Goal: Transaction & Acquisition: Purchase product/service

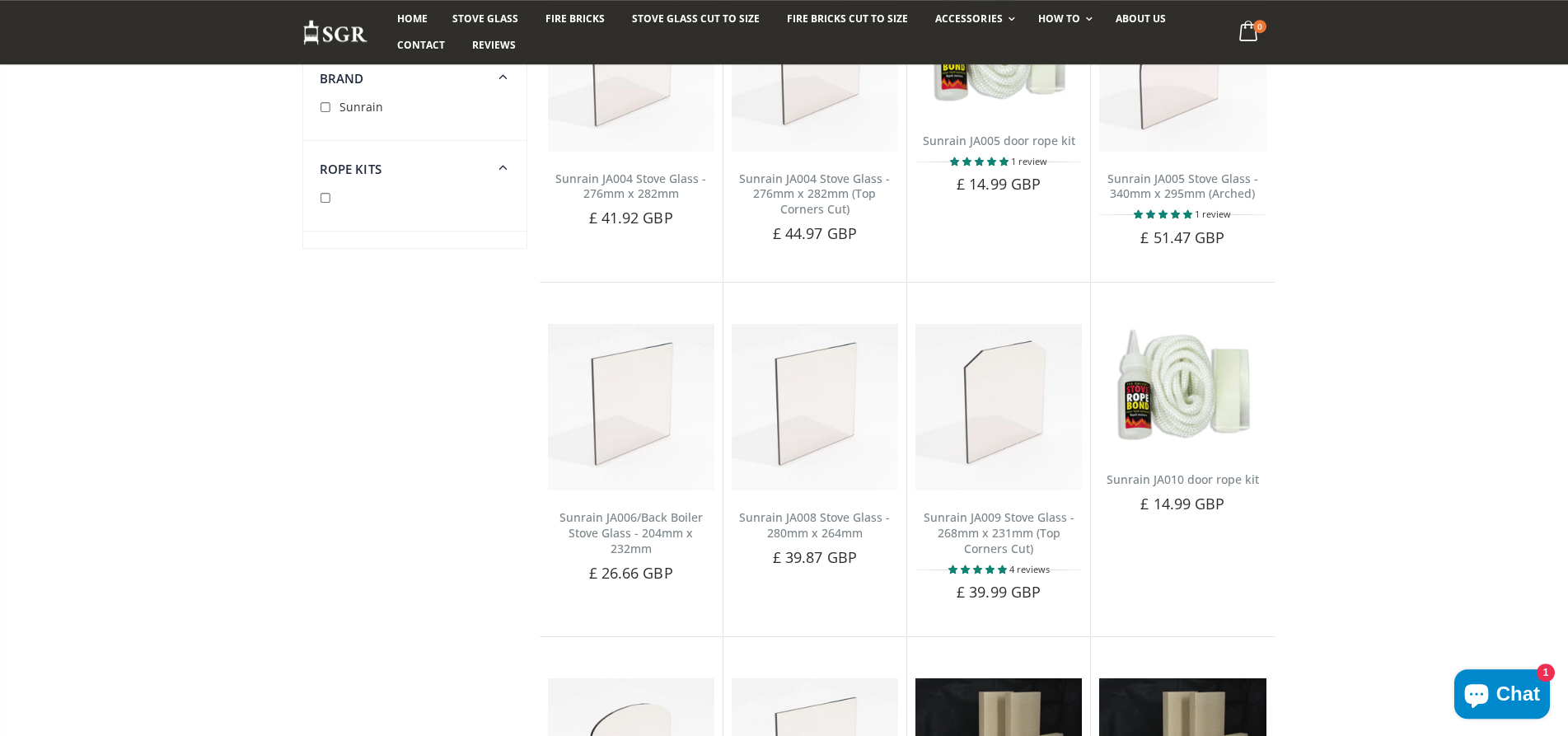
scroll to position [1260, 0]
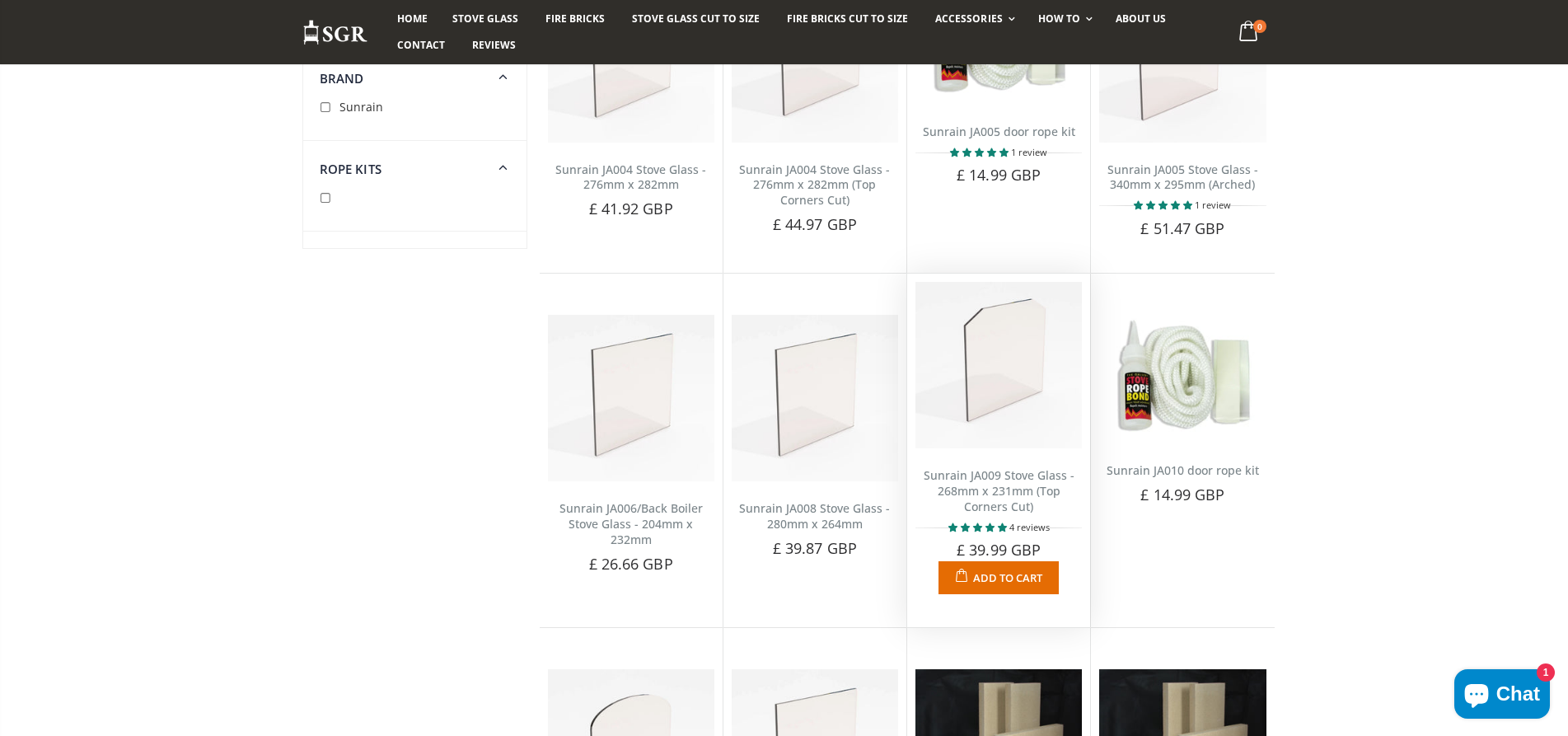
click at [991, 476] on link "Sunrain JA009 Stove Glass - 268mm x 231mm (Top Corners Cut)" at bounding box center [999, 490] width 150 height 47
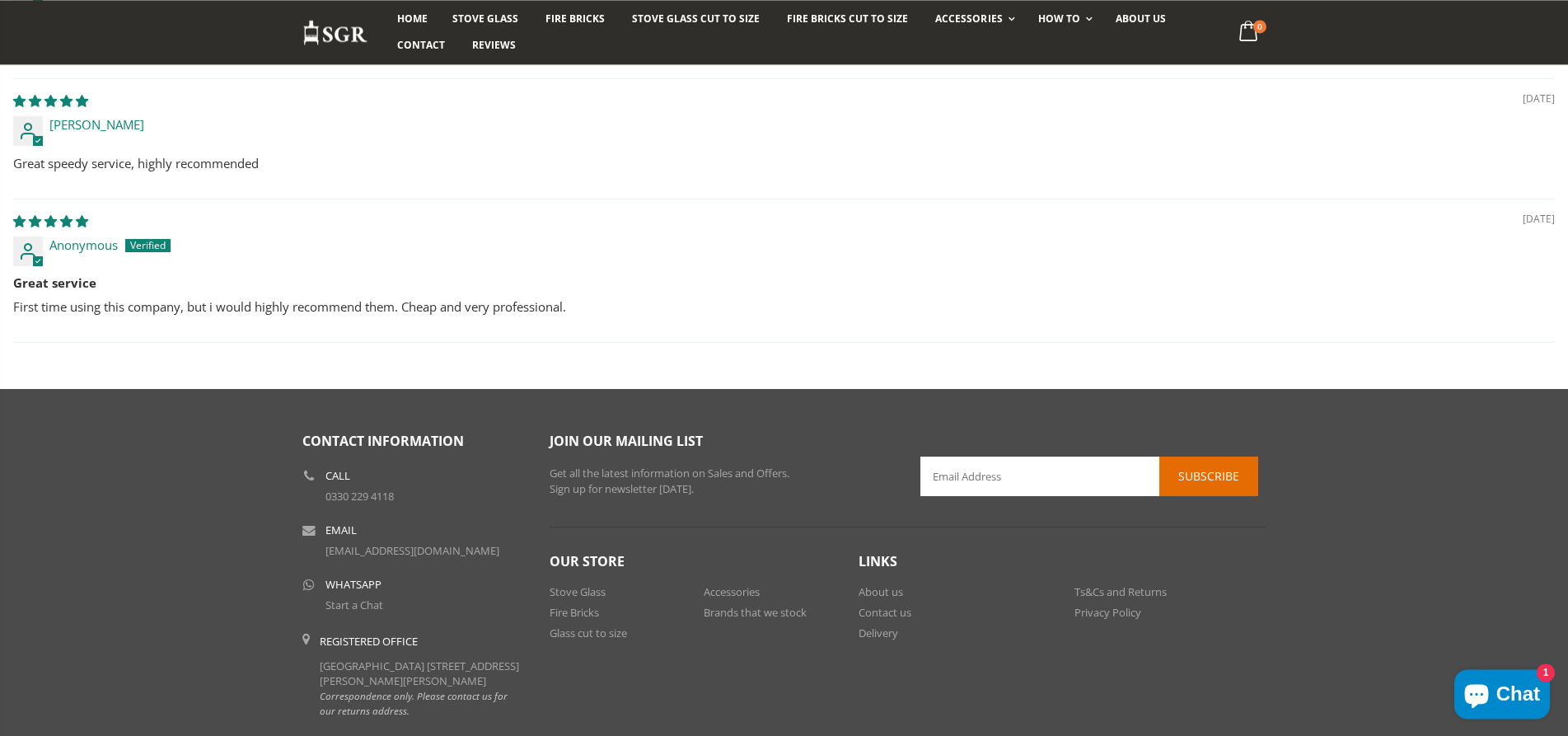
scroll to position [1844, 0]
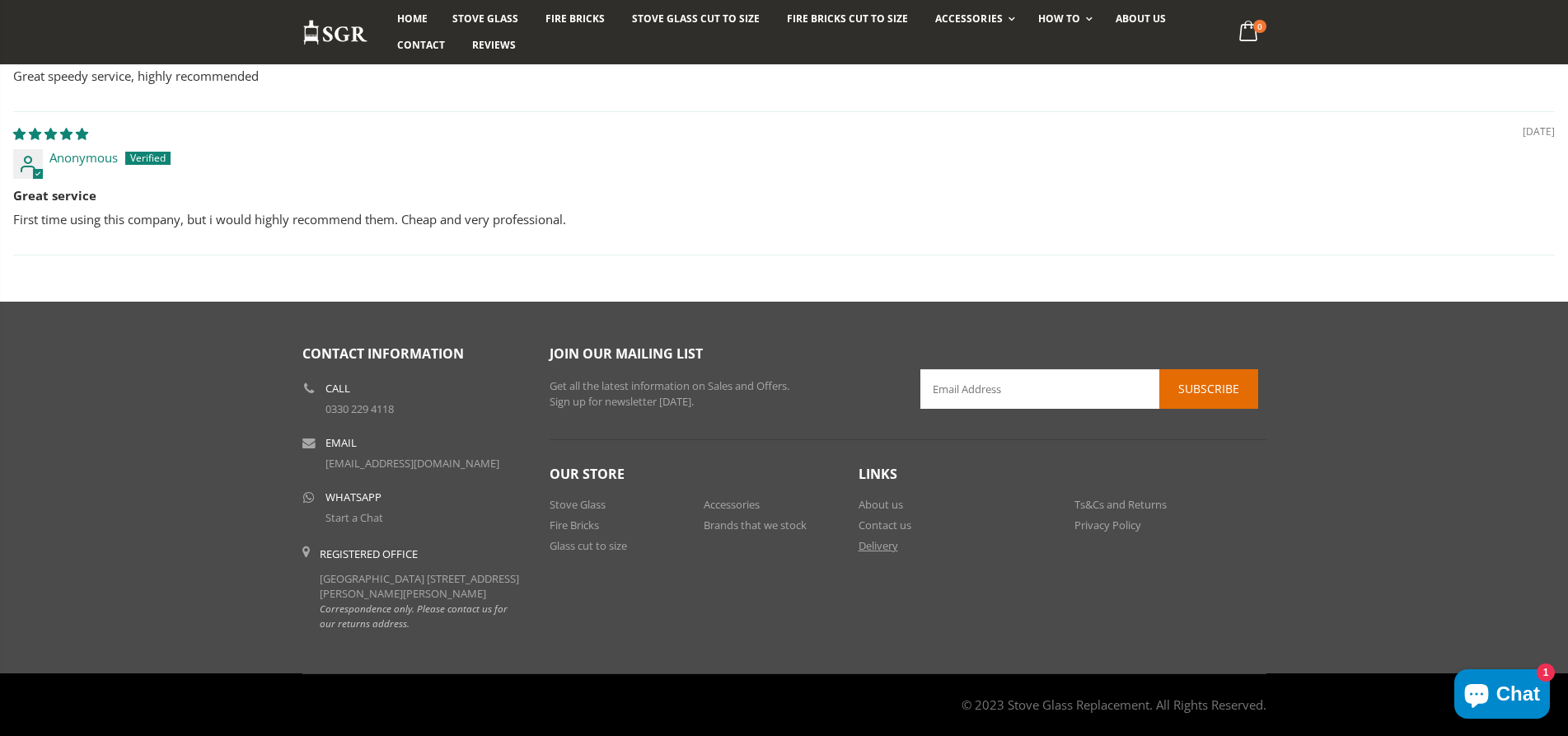
click at [879, 538] on link "Delivery" at bounding box center [878, 545] width 40 height 14
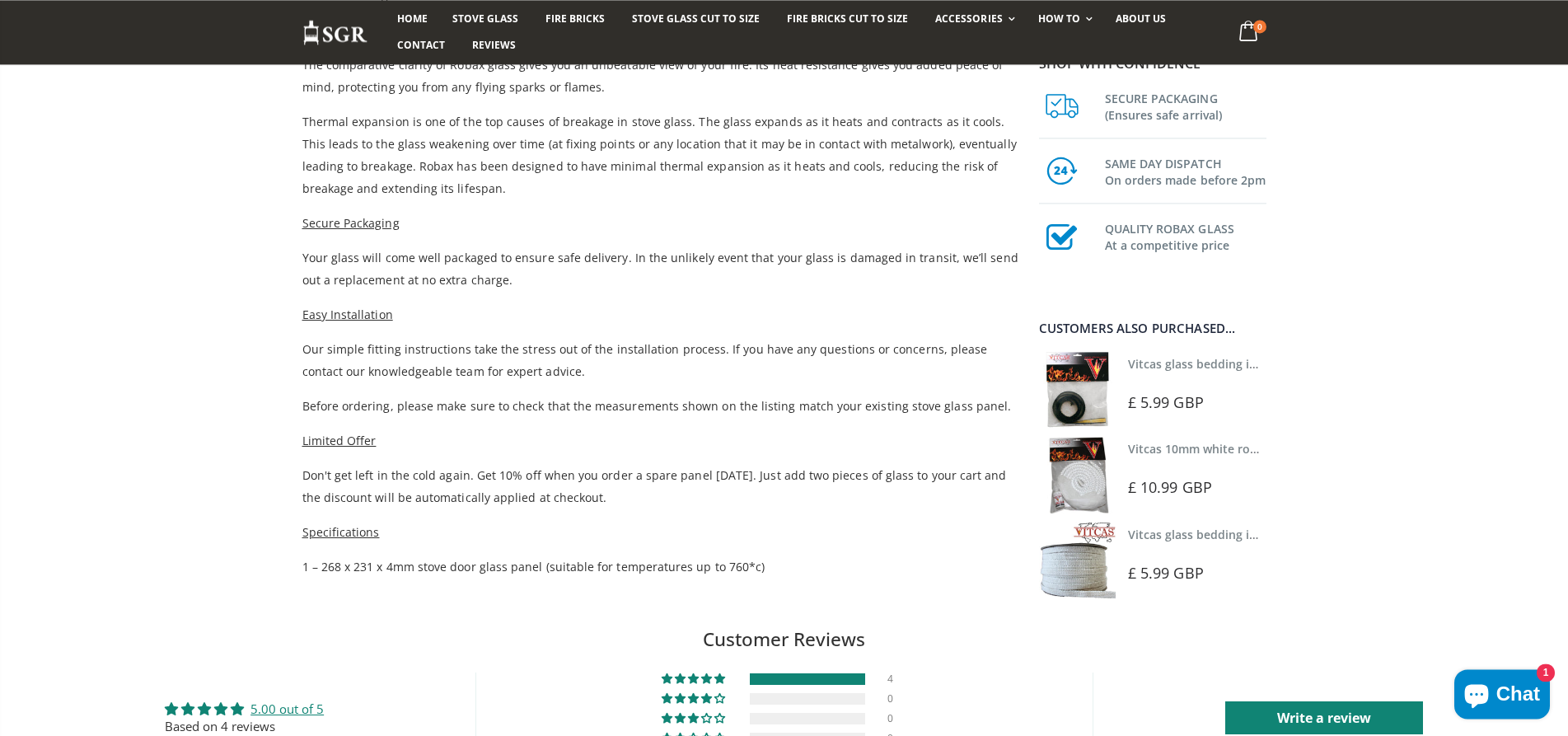
scroll to position [668, 0]
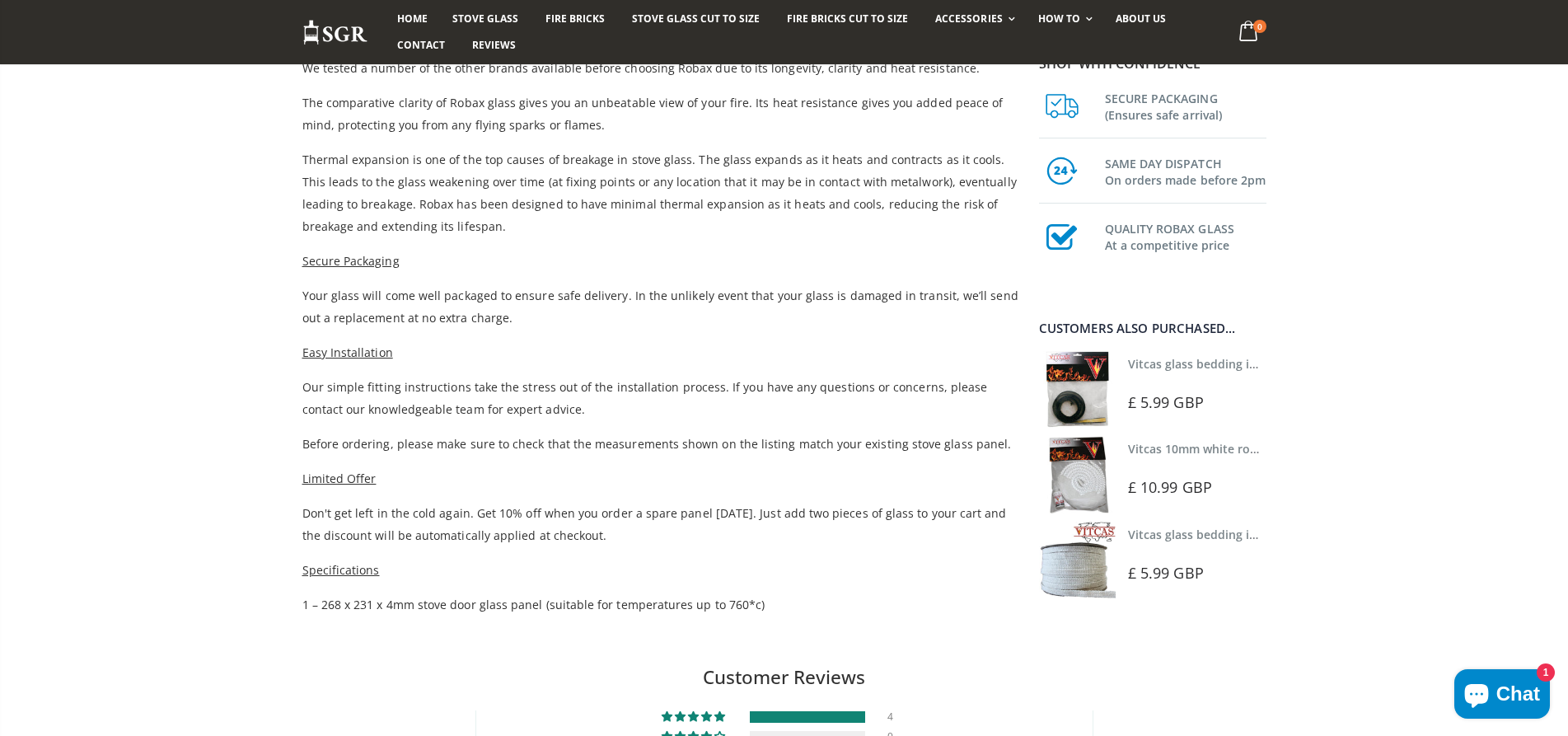
click at [1072, 383] on img at bounding box center [1077, 389] width 76 height 76
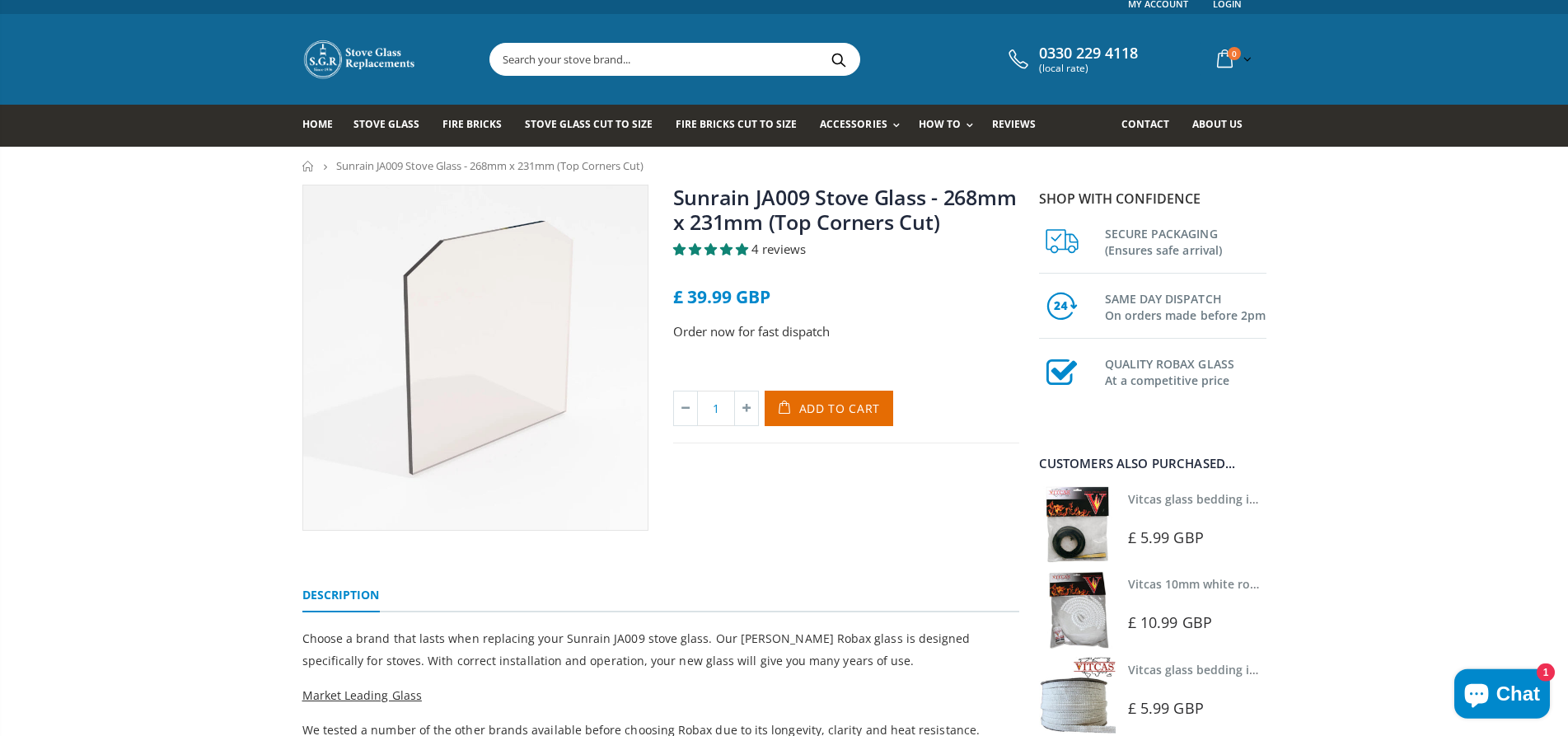
scroll to position [0, 0]
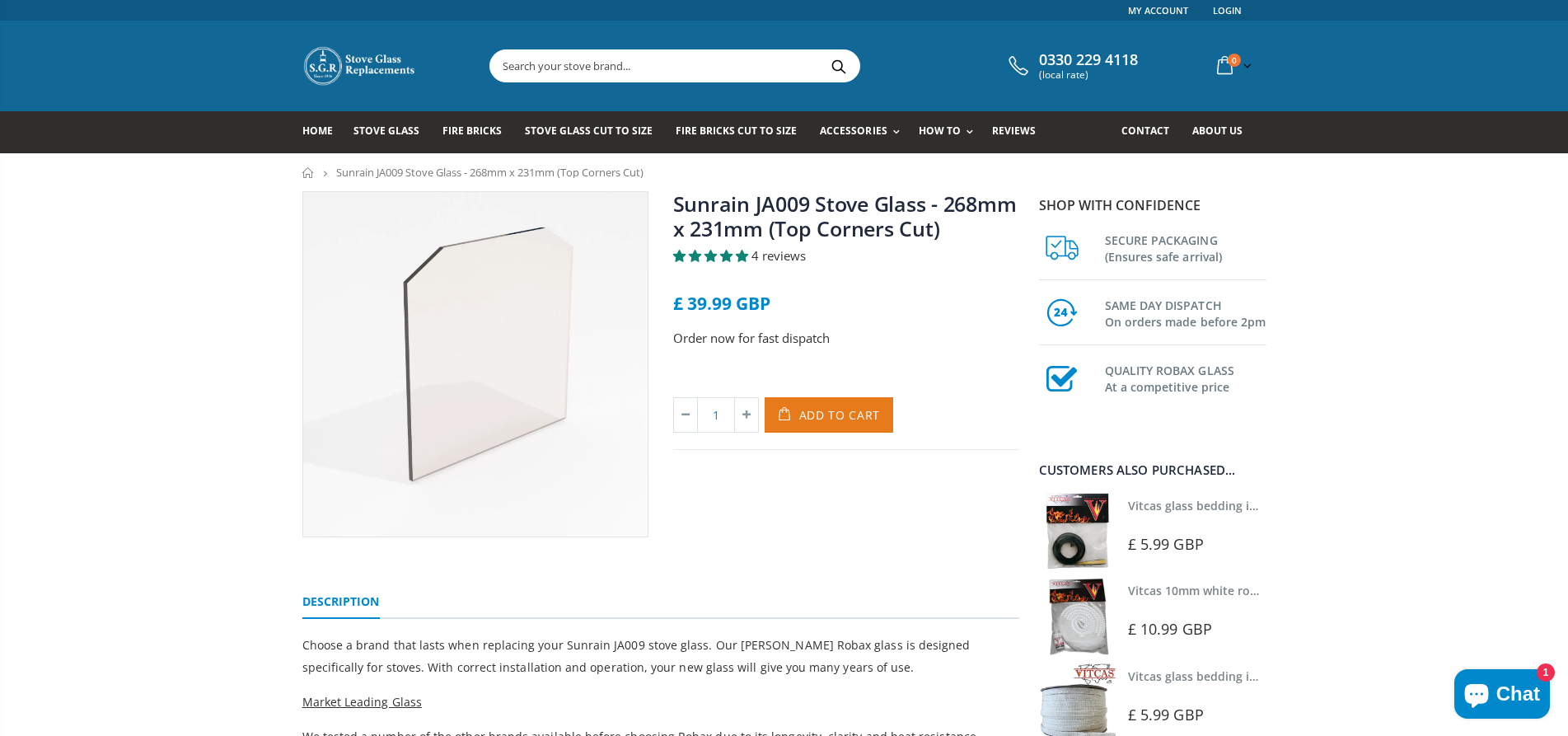
click at [837, 415] on span "Add to Cart" at bounding box center [840, 415] width 82 height 15
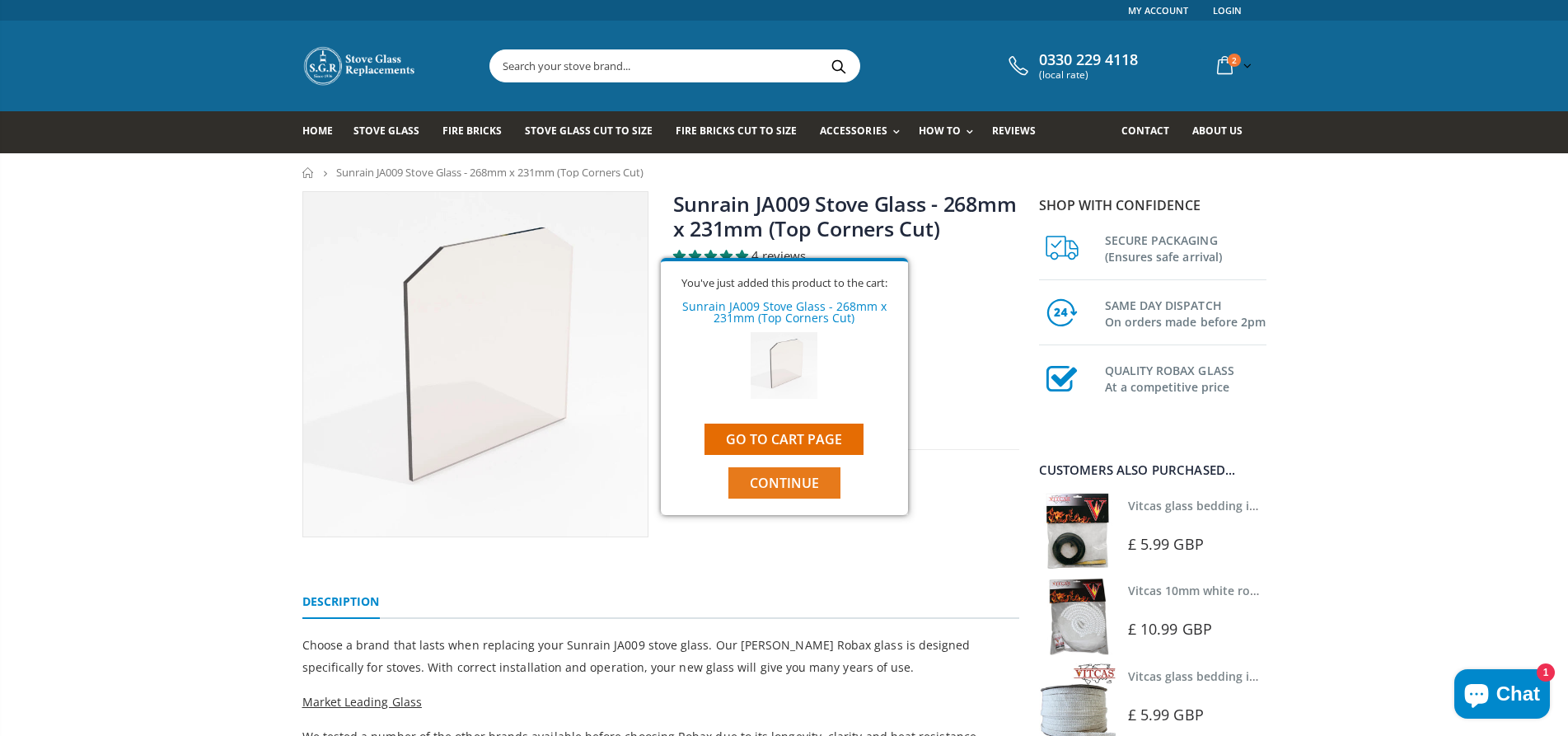
click at [793, 480] on span "Continue" at bounding box center [784, 482] width 69 height 18
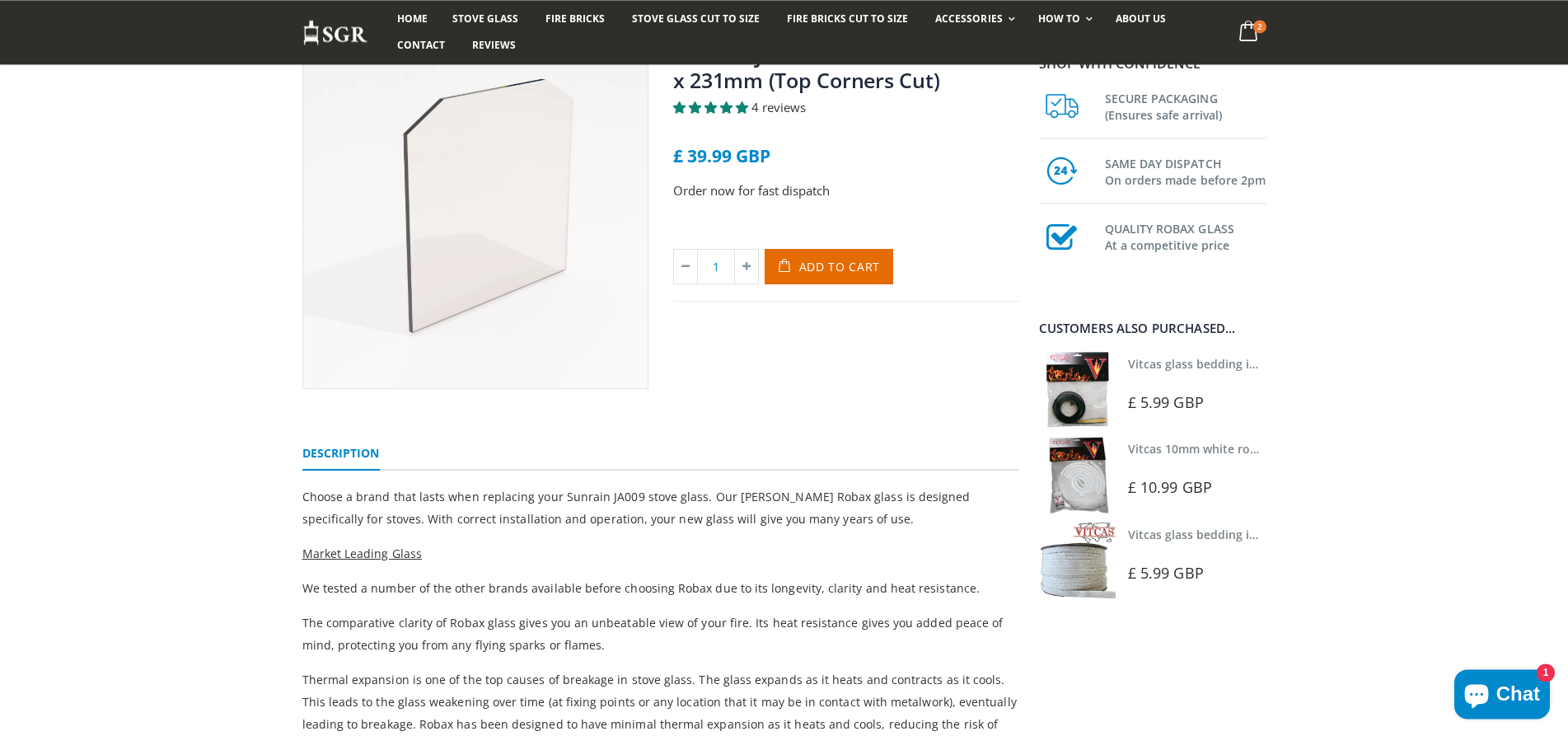
scroll to position [168, 0]
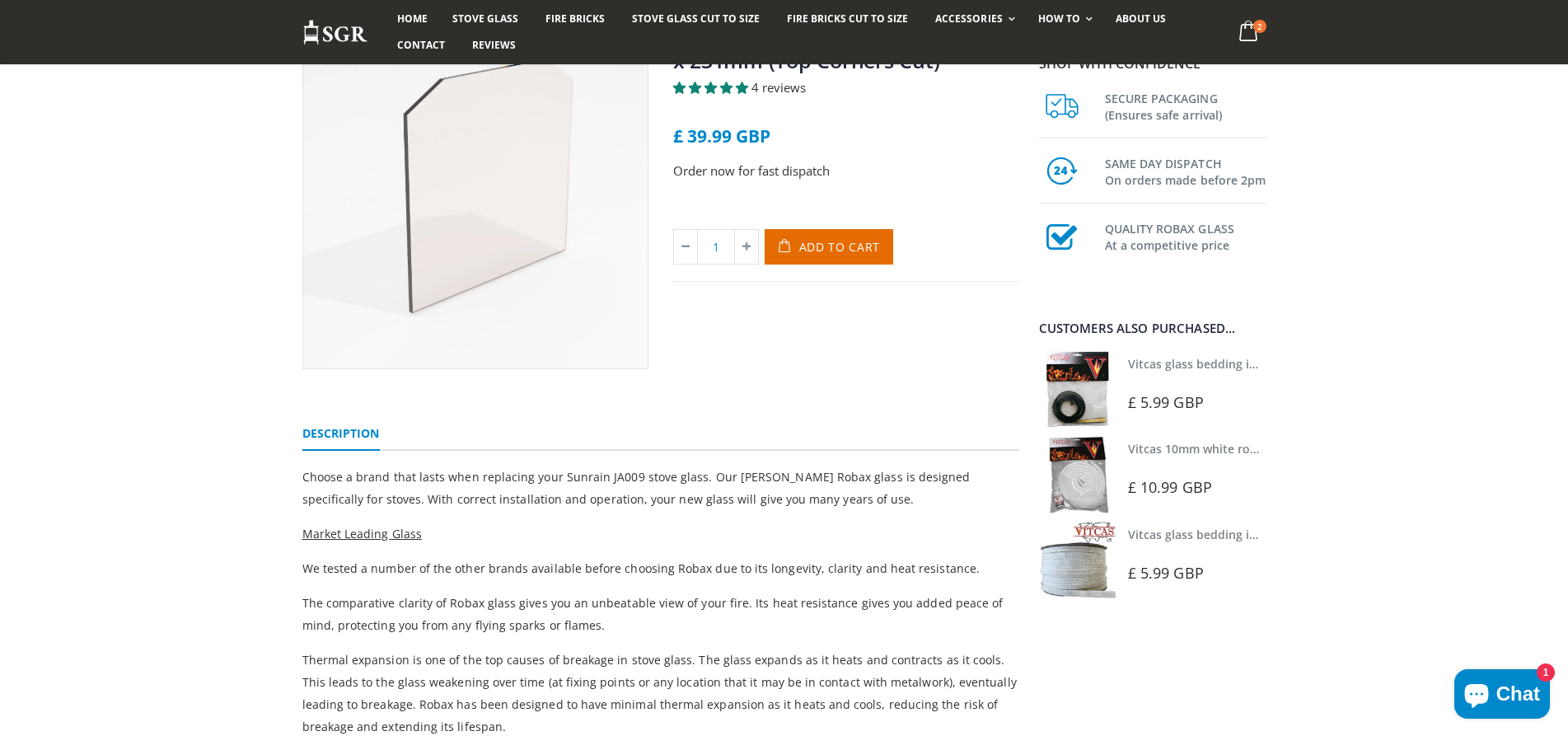
click at [1071, 479] on img at bounding box center [1077, 474] width 76 height 76
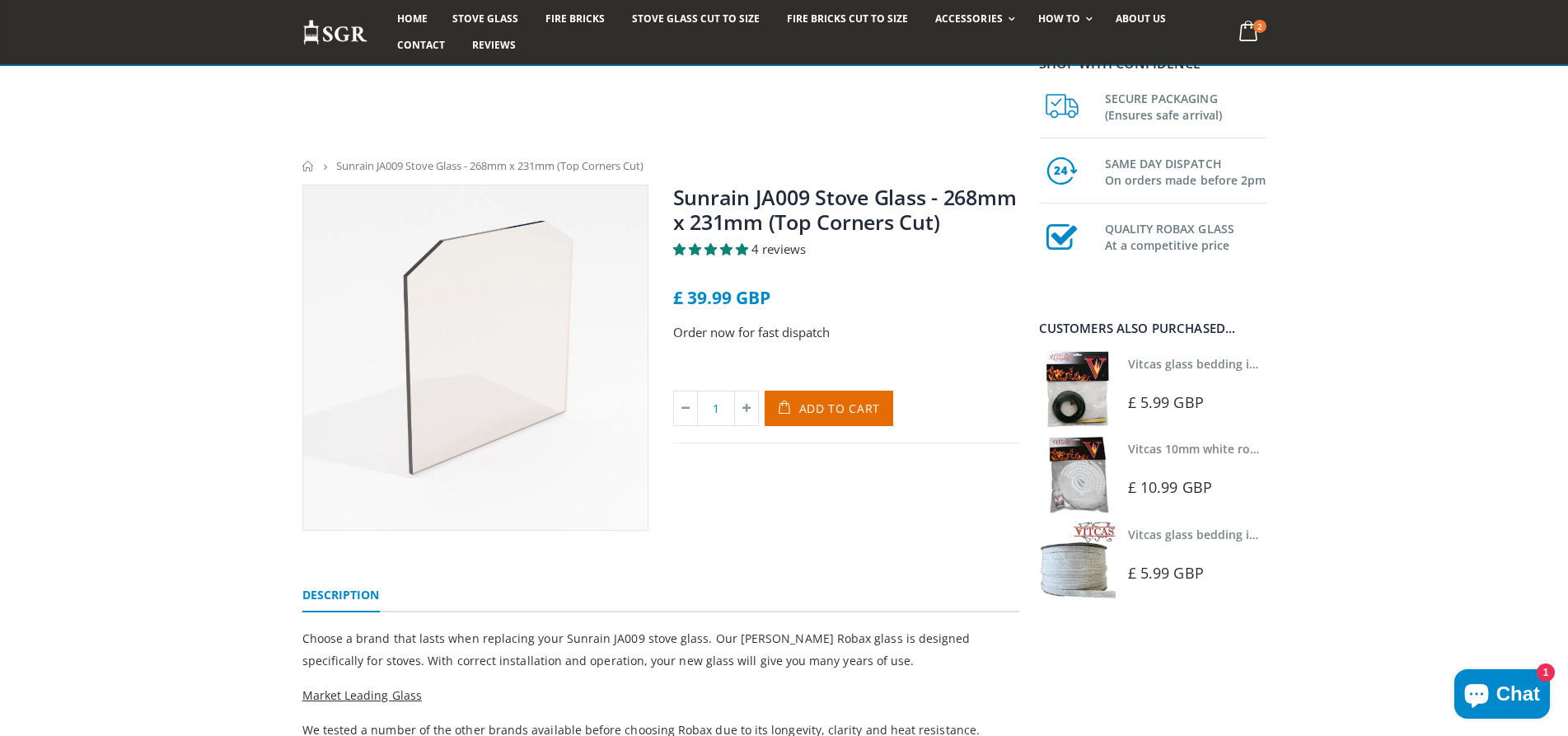
scroll to position [0, 0]
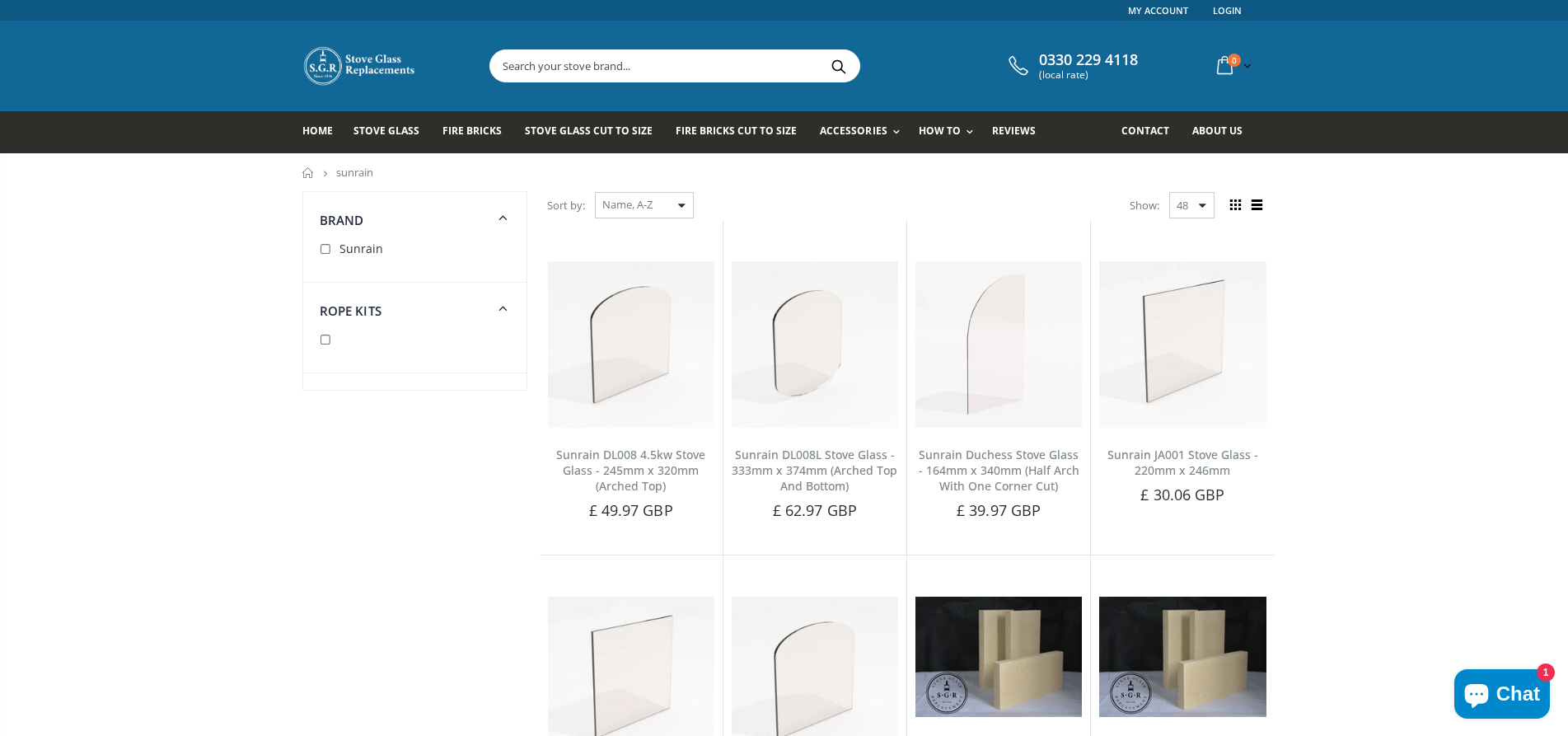
click at [323, 341] on input "checkbox" at bounding box center [327, 340] width 16 height 16
checkbox input "true"
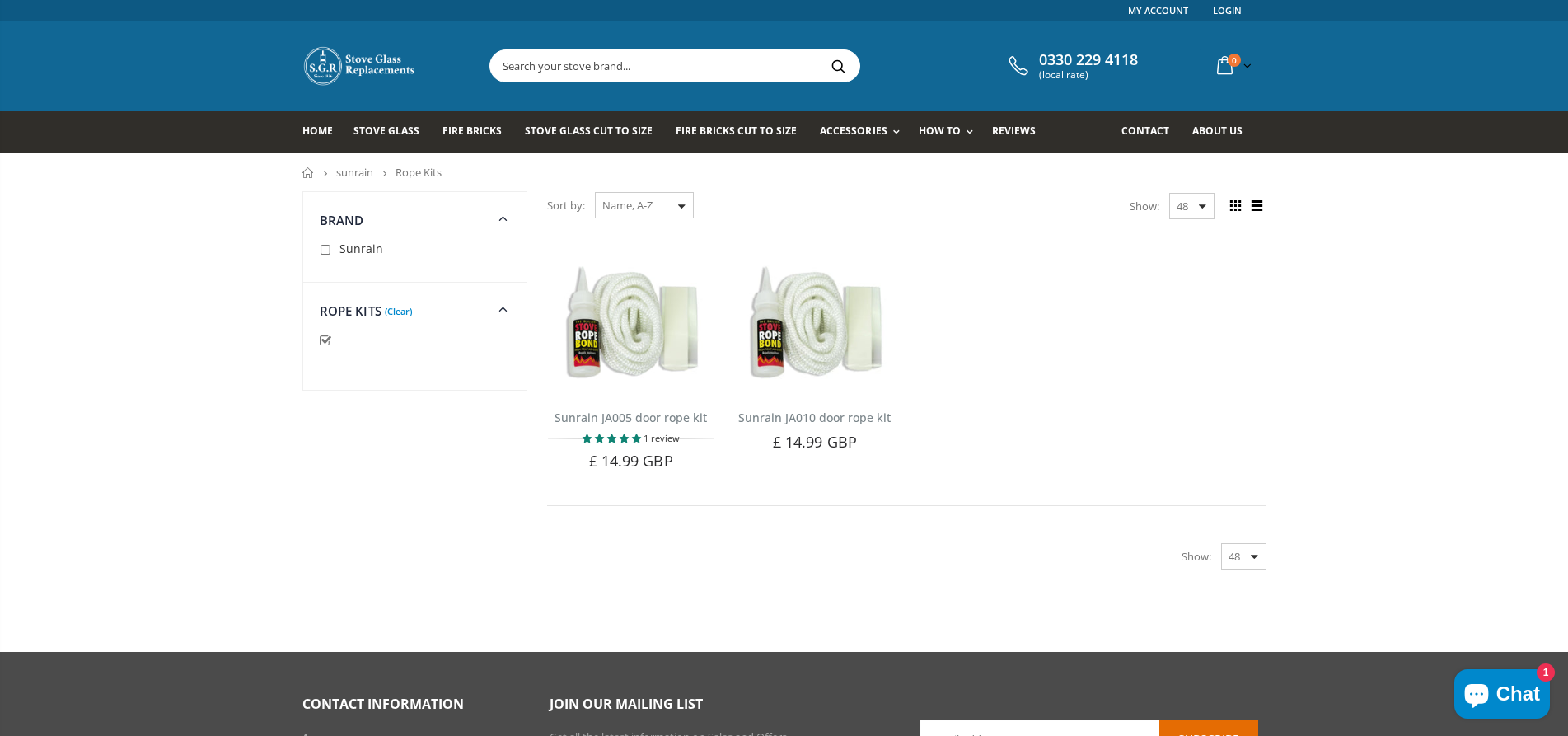
click at [324, 342] on input "checkbox" at bounding box center [327, 341] width 16 height 16
checkbox input "false"
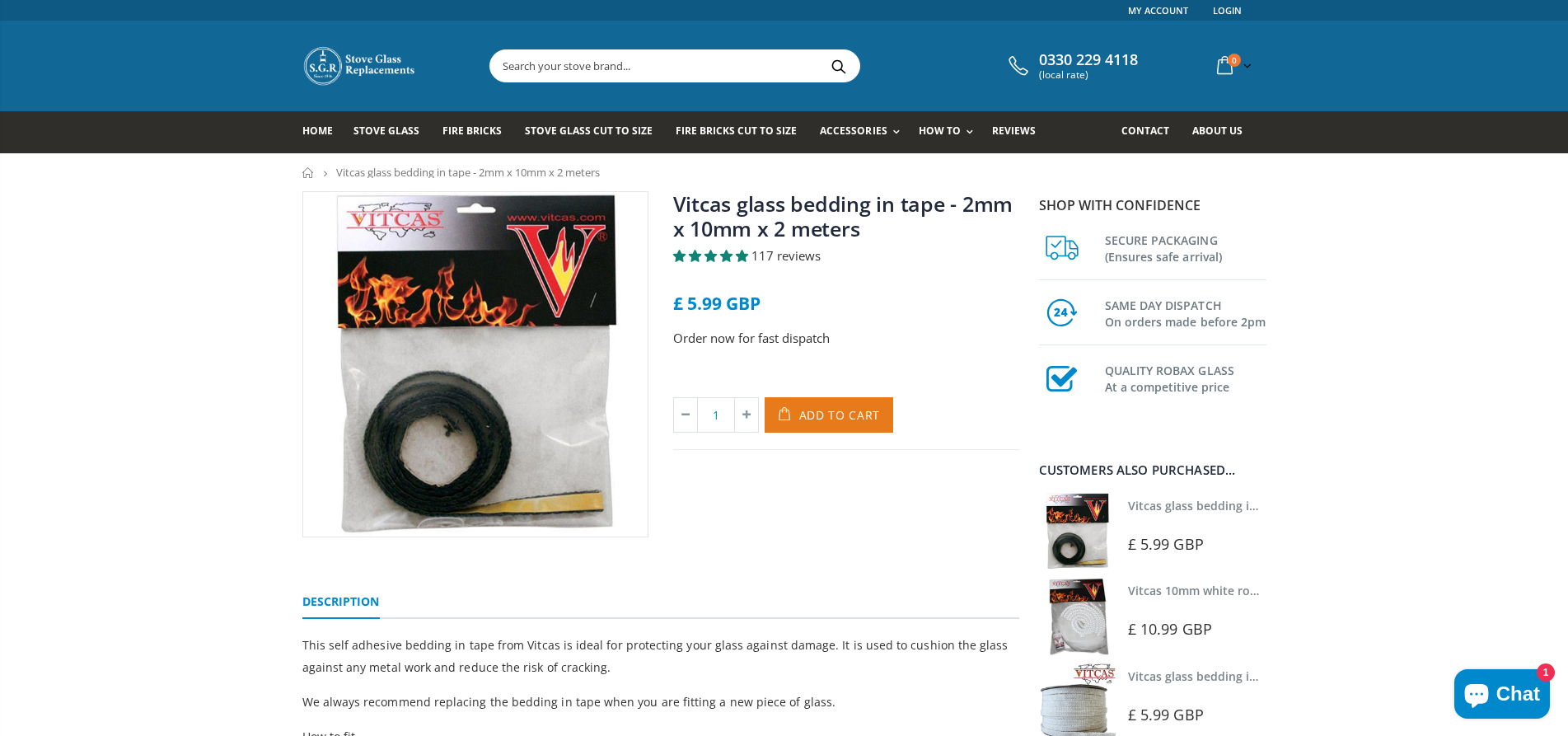
click at [831, 416] on span "Add to Cart" at bounding box center [840, 415] width 82 height 15
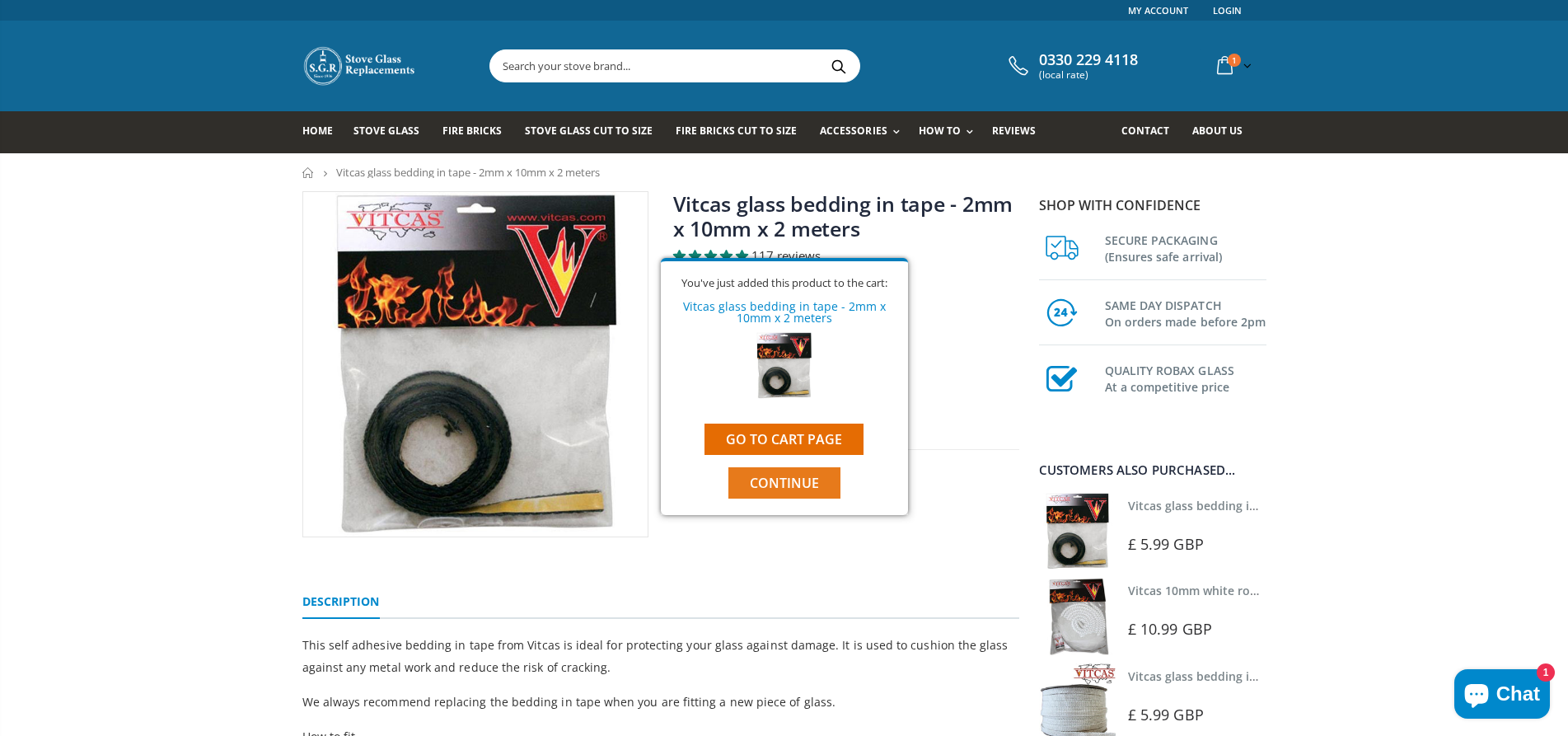
click at [786, 483] on span "Continue" at bounding box center [784, 482] width 69 height 18
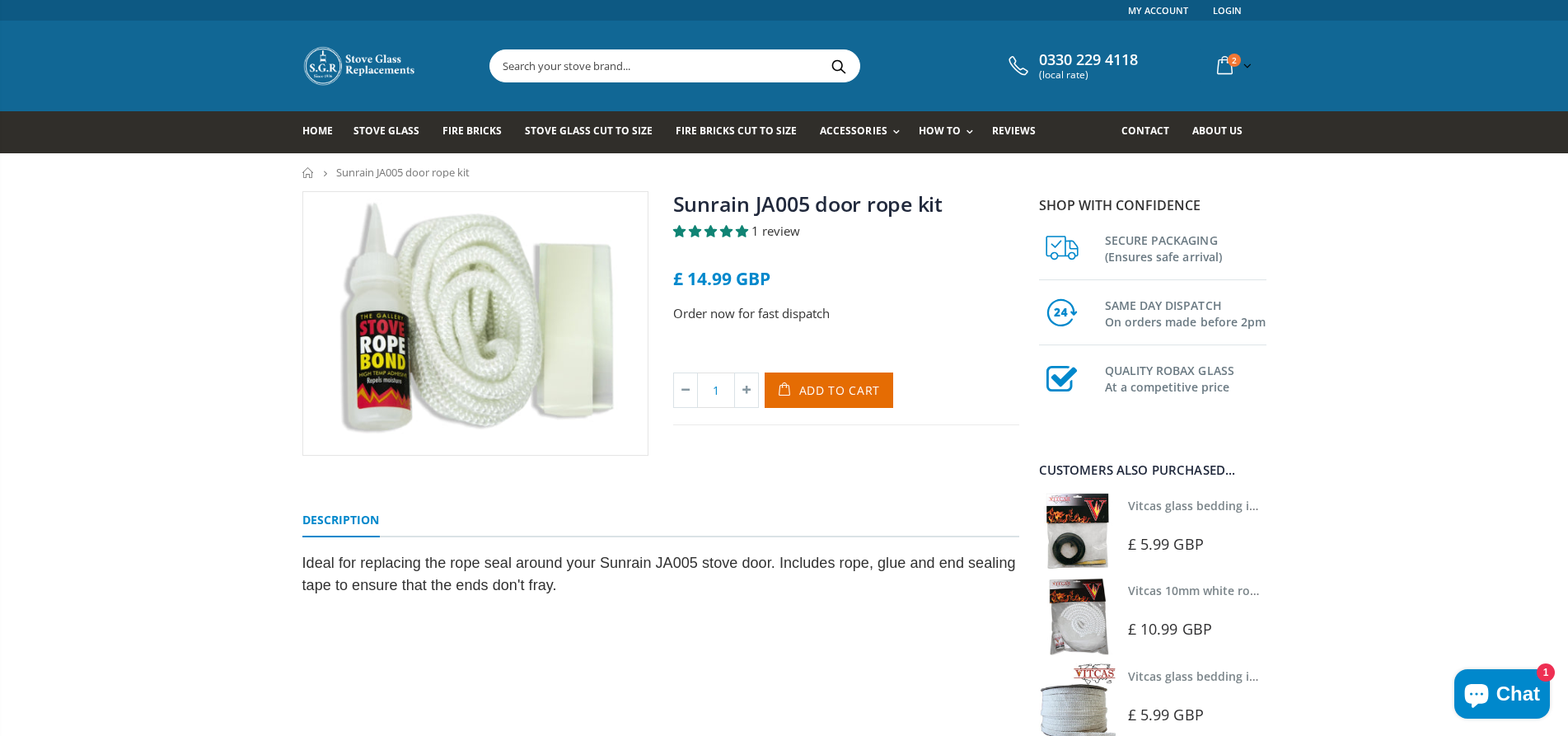
click at [621, 66] on input "text" at bounding box center [767, 65] width 553 height 31
type input "ja009"
click at [820, 50] on button "Search" at bounding box center [839, 65] width 37 height 31
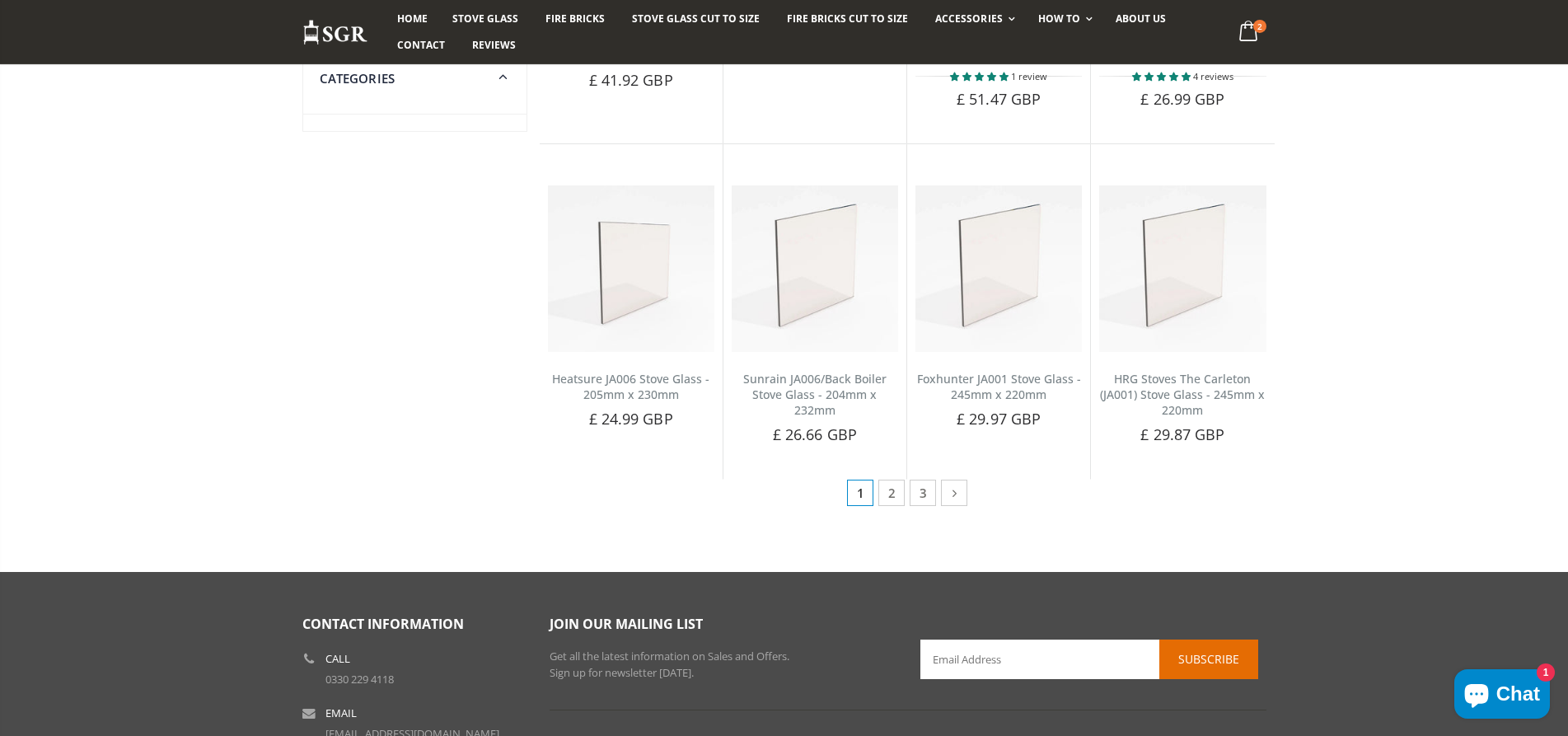
scroll to position [841, 0]
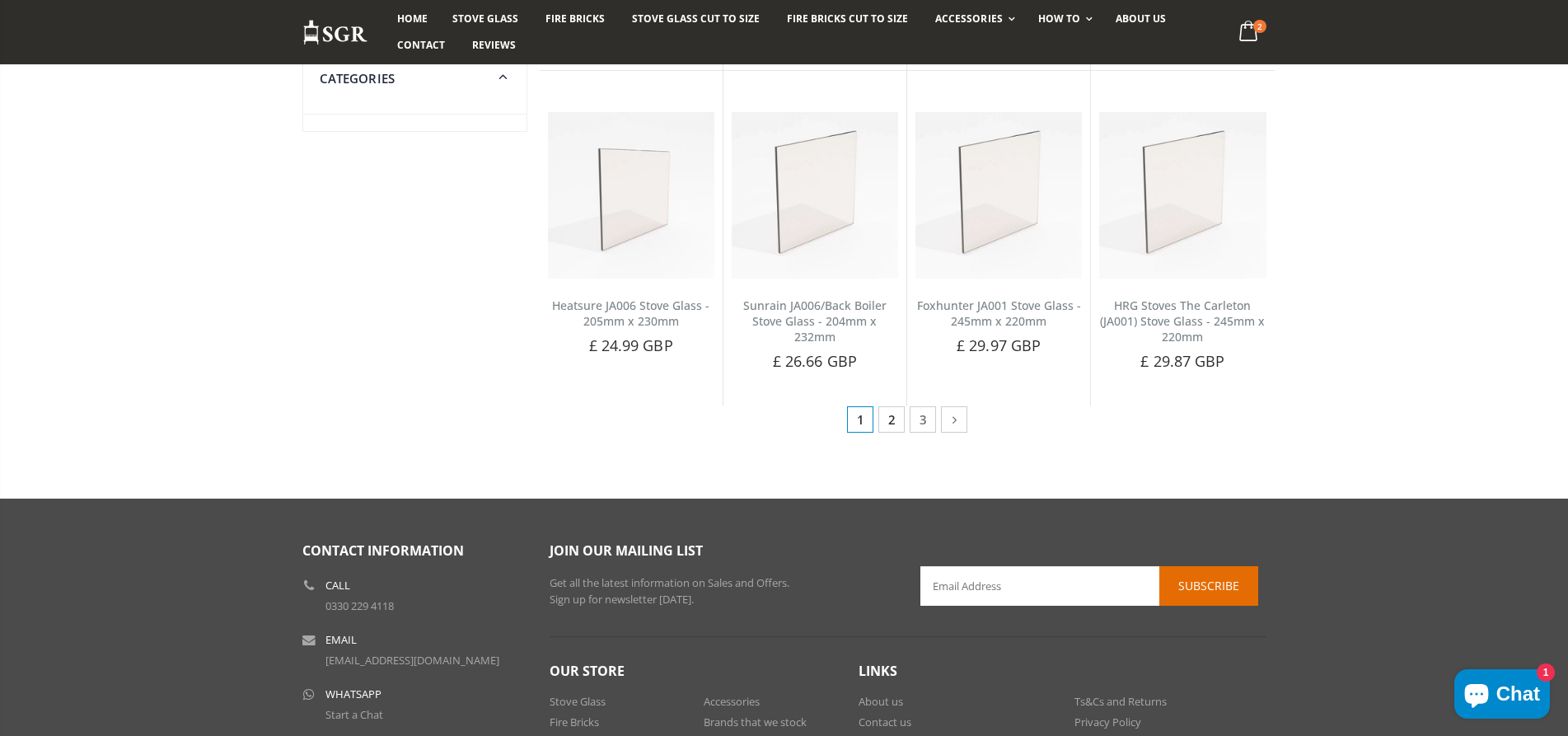
click at [889, 420] on link "2" at bounding box center [891, 419] width 26 height 26
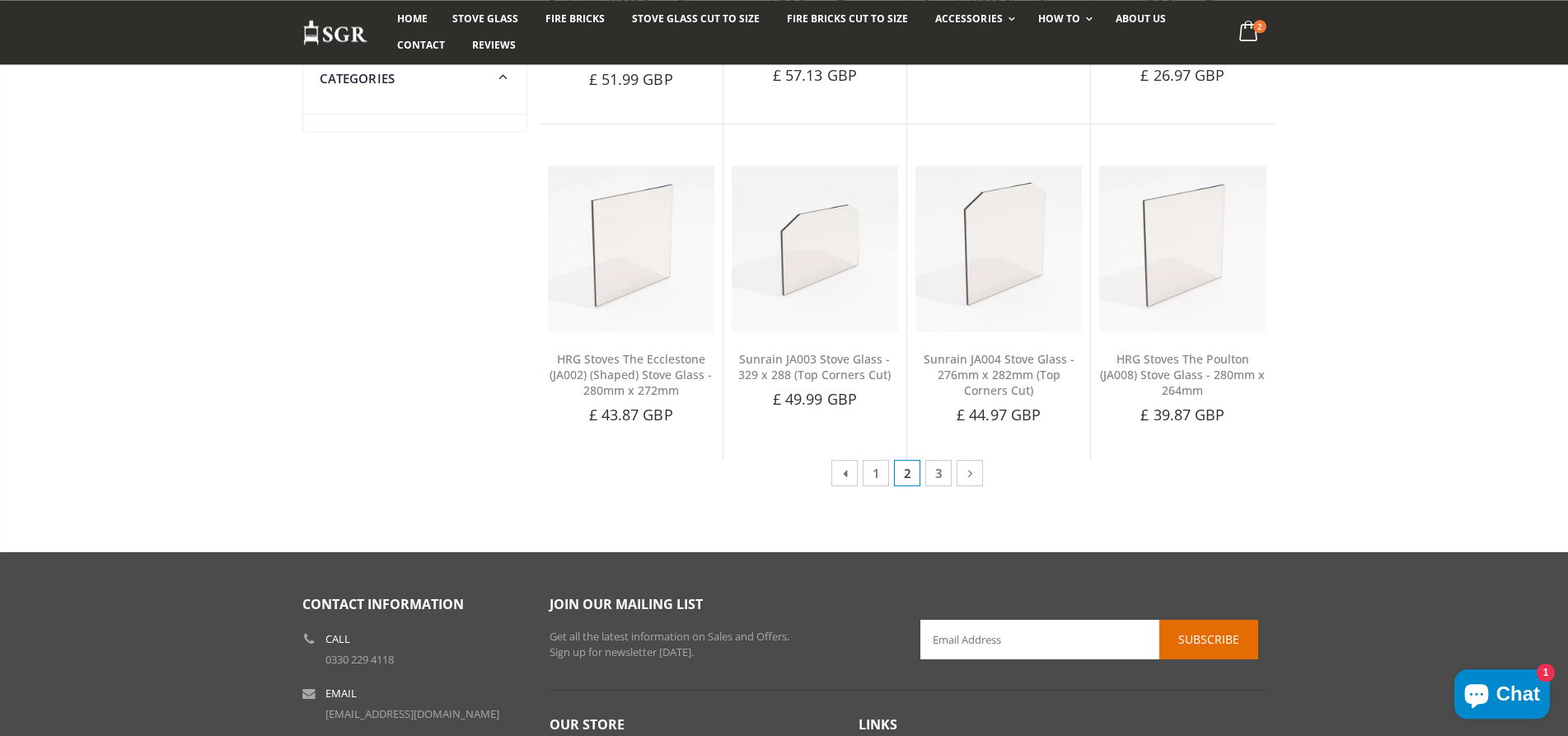
scroll to position [841, 0]
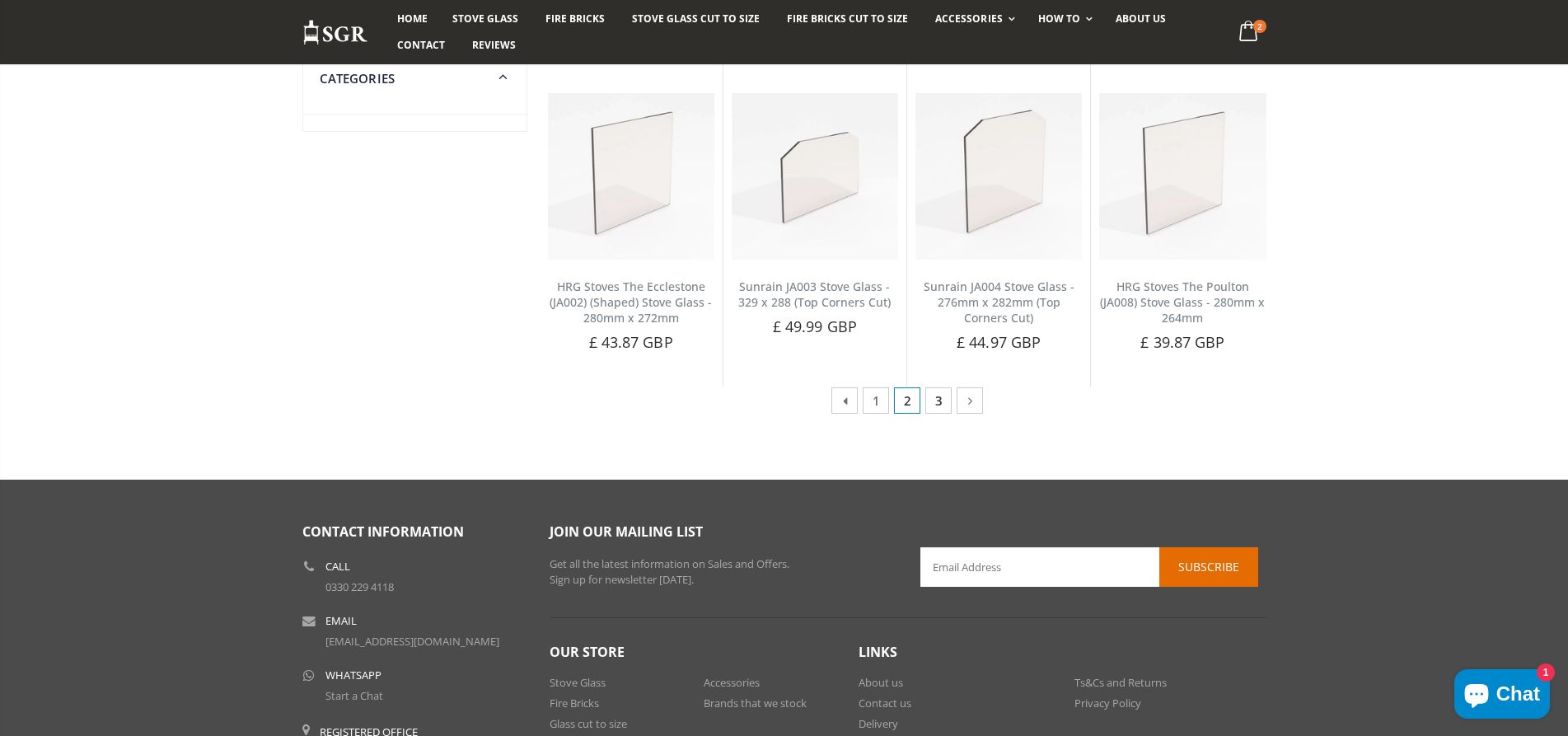
click at [935, 402] on link "3" at bounding box center [938, 400] width 26 height 26
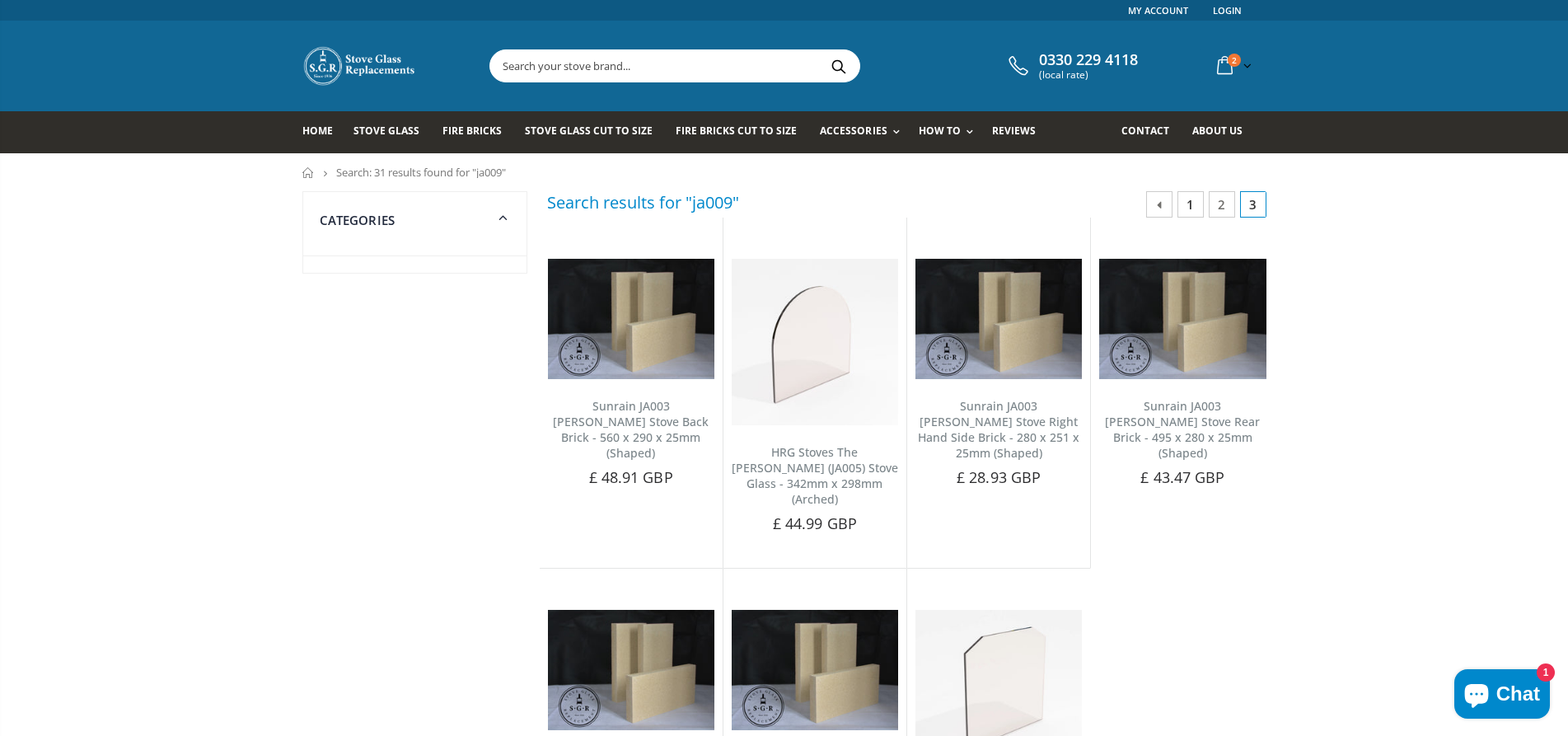
click at [1193, 201] on link "1" at bounding box center [1190, 204] width 26 height 26
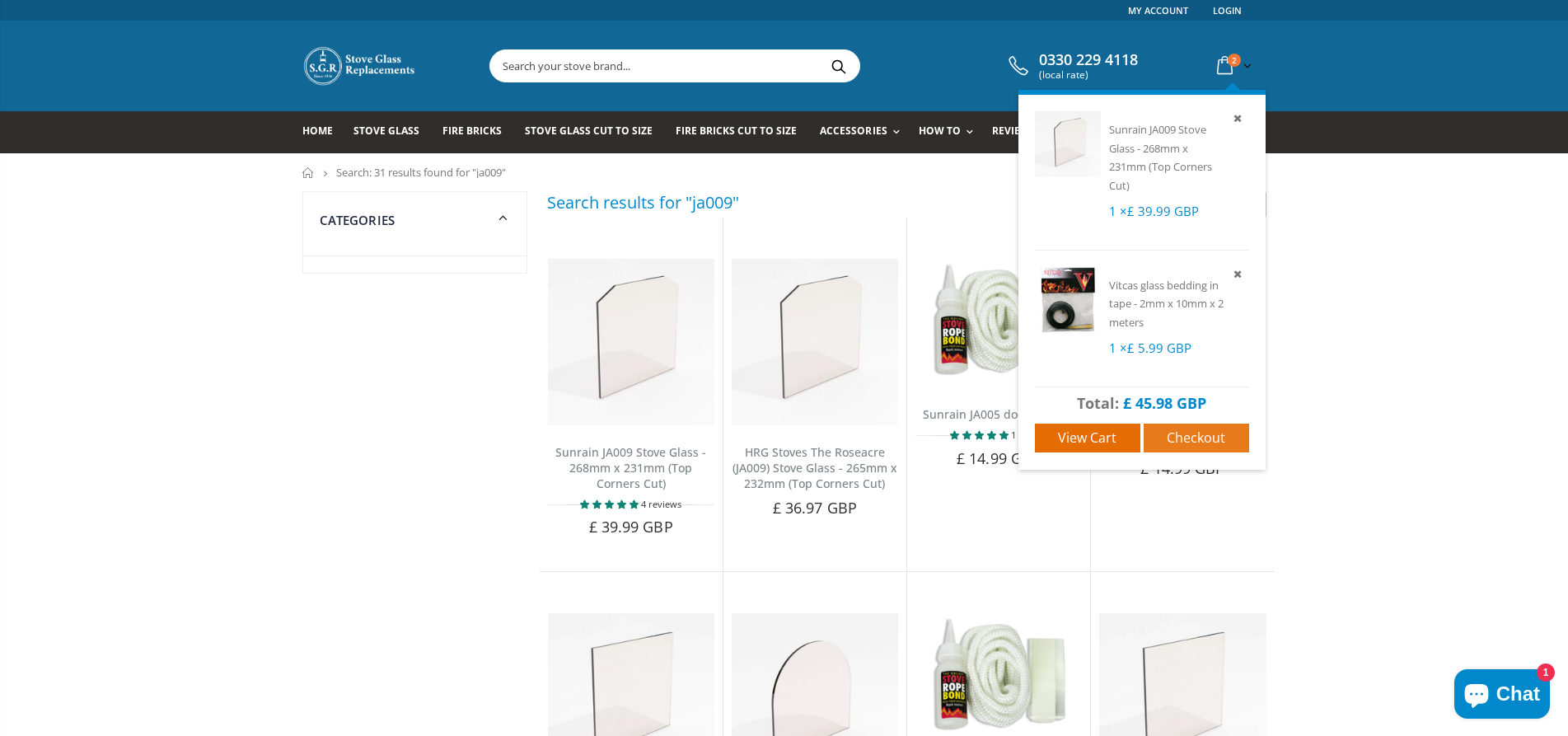
click at [1182, 433] on span "Checkout" at bounding box center [1196, 437] width 59 height 18
